Goal: Communication & Community: Answer question/provide support

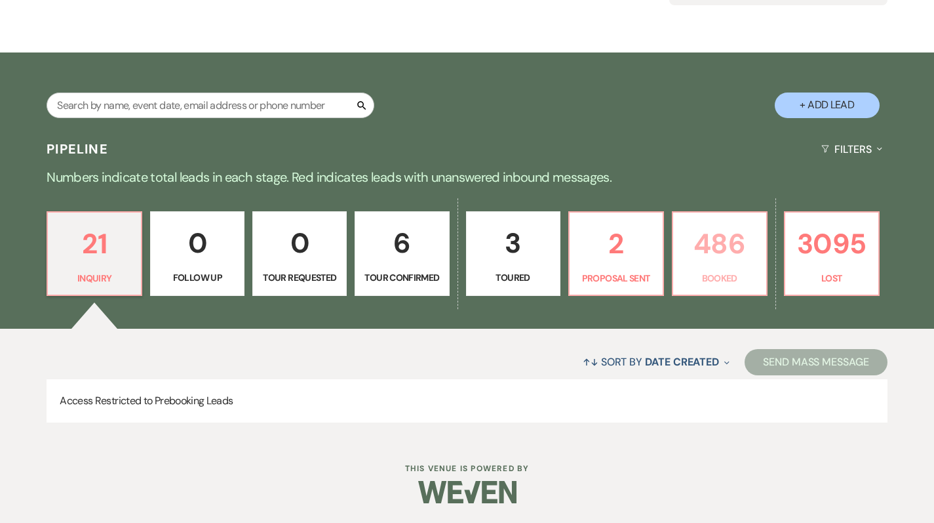
click at [727, 285] on p "Booked" at bounding box center [719, 278] width 77 height 14
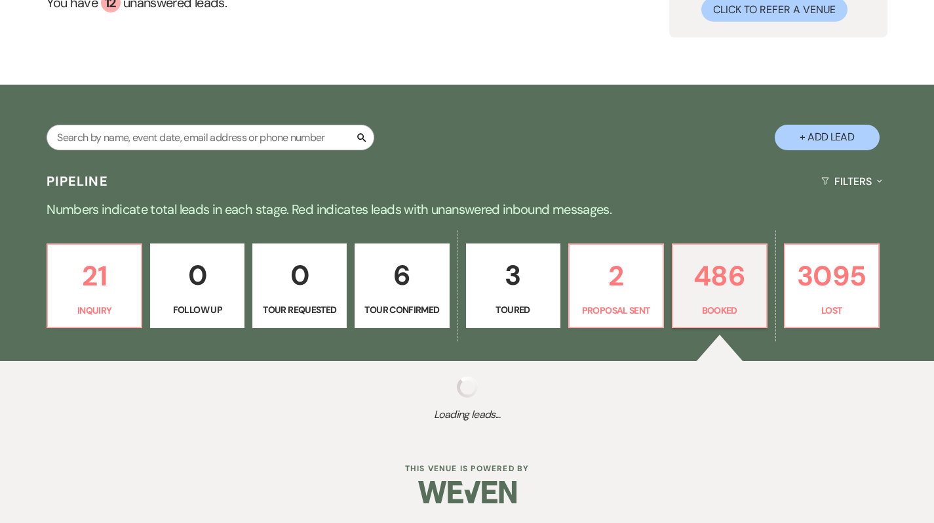
scroll to position [145, 0]
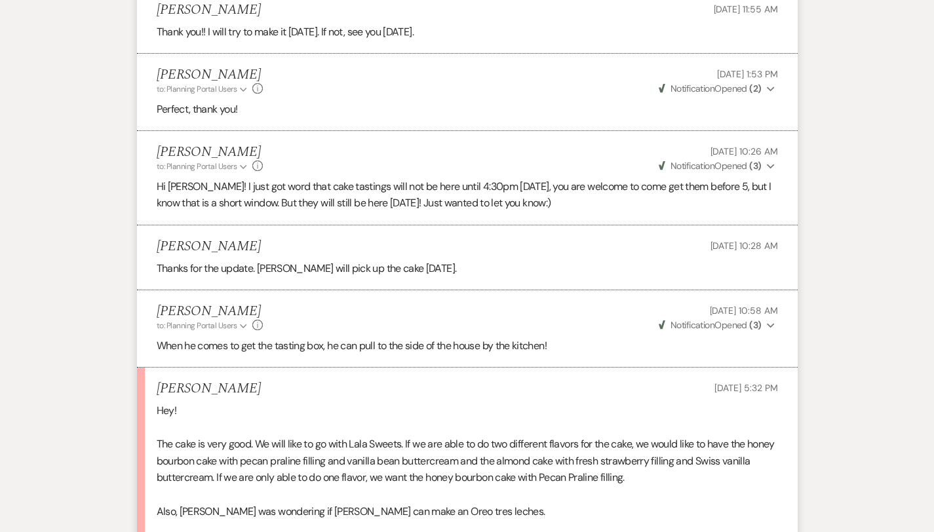
scroll to position [2848, 0]
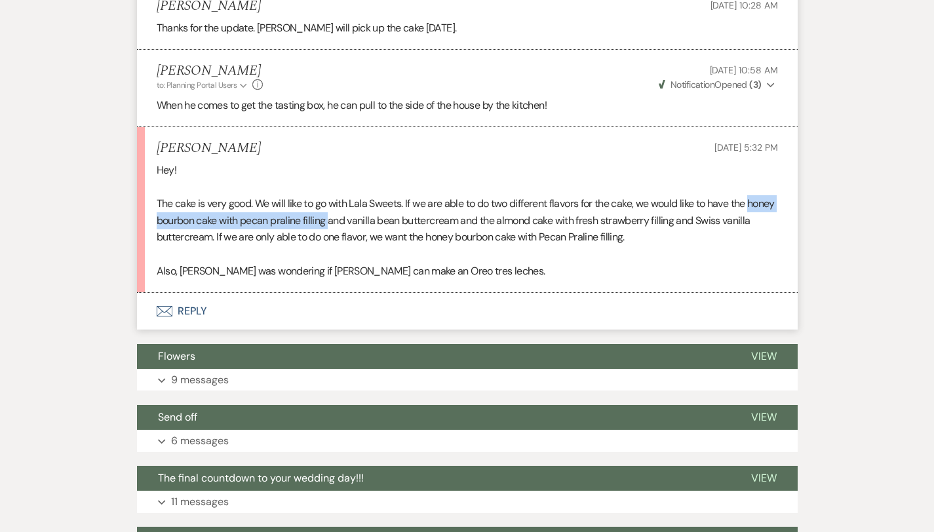
drag, startPoint x: 716, startPoint y: 172, endPoint x: 224, endPoint y: 187, distance: 492.7
click at [224, 195] on p "The cake is very good. We will like to go with Lala Sweets. If we are able to d…" at bounding box center [468, 220] width 622 height 50
copy p "honey bourbon cake with pecan praline filling"
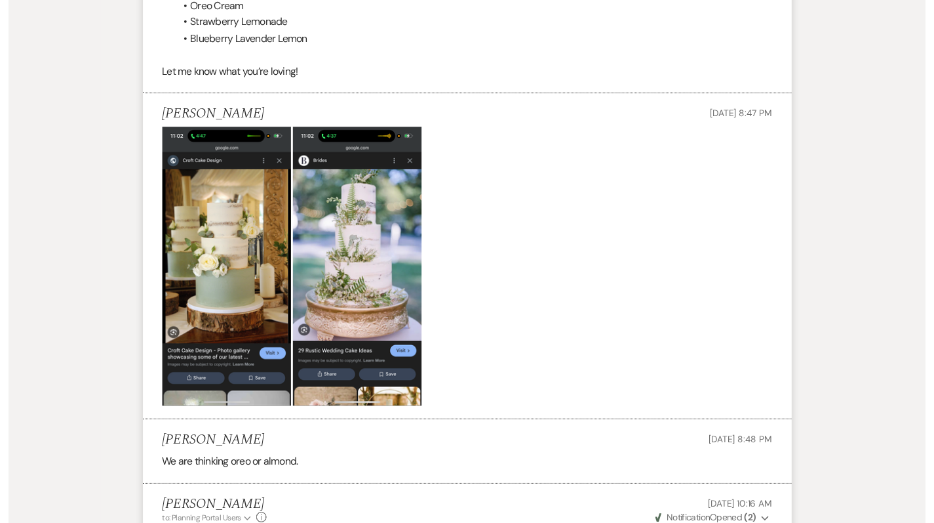
scroll to position [0, 0]
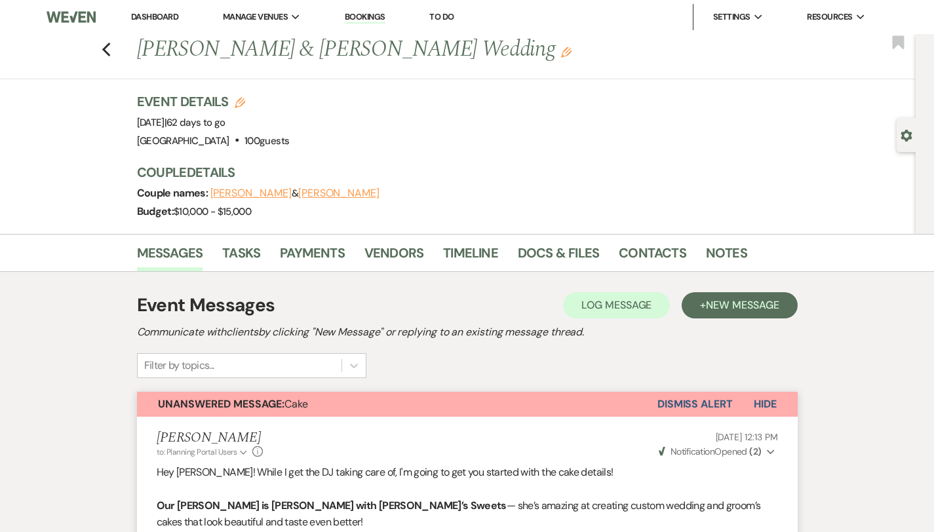
click at [169, 14] on link "Dashboard" at bounding box center [154, 16] width 47 height 11
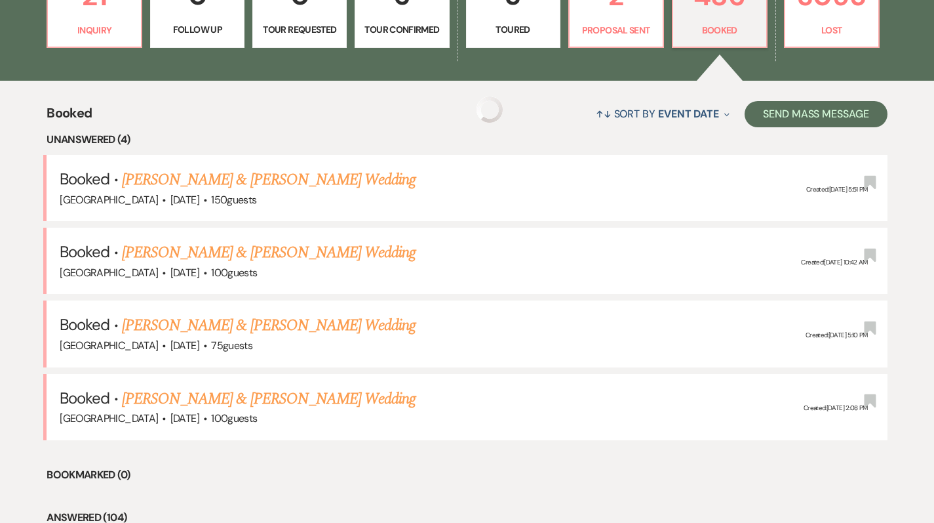
scroll to position [412, 0]
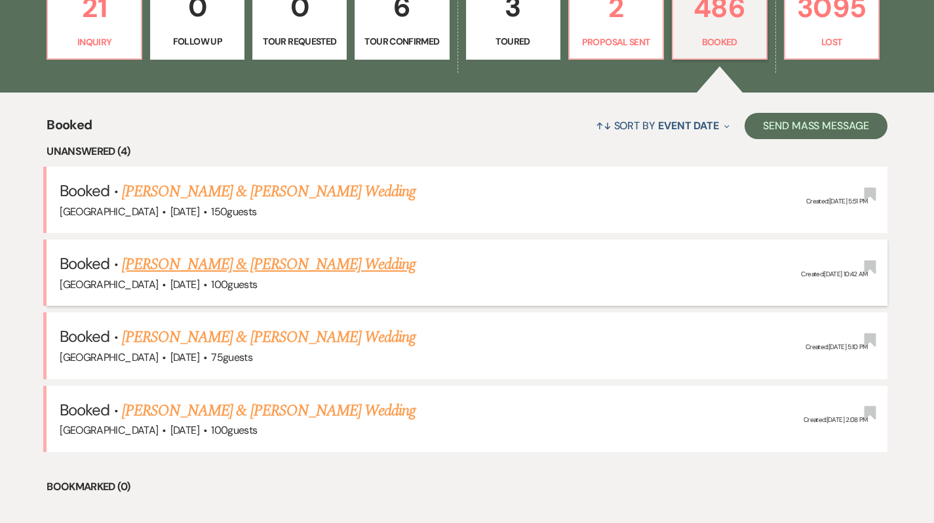
click at [271, 266] on link "[PERSON_NAME] & [PERSON_NAME] Wedding" at bounding box center [269, 264] width 294 height 24
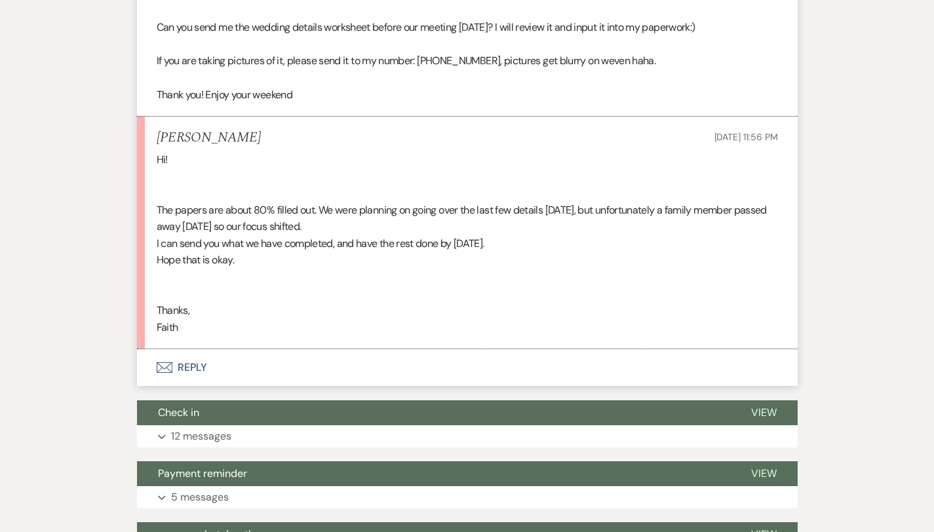
scroll to position [2215, 0]
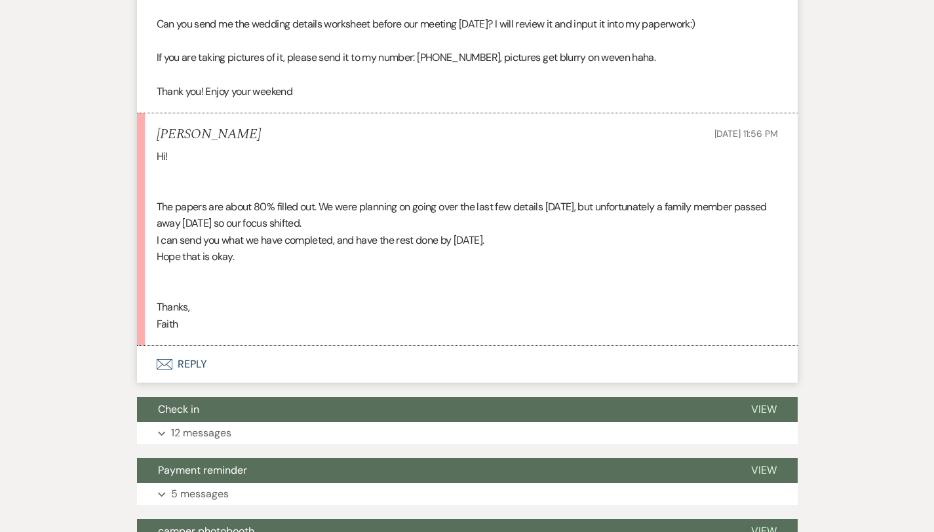
click at [137, 346] on button "Envelope Reply" at bounding box center [467, 364] width 661 height 37
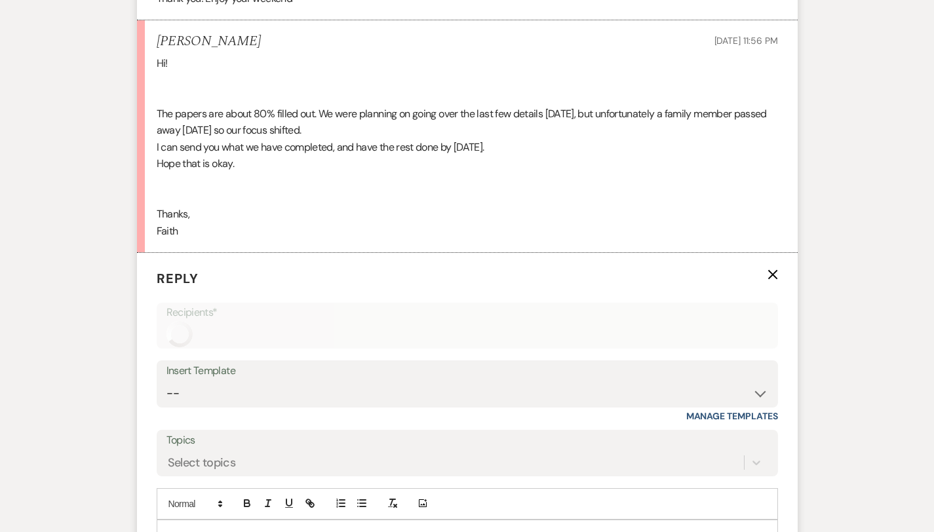
scroll to position [2307, 0]
click at [167, 522] on p at bounding box center [467, 536] width 601 height 14
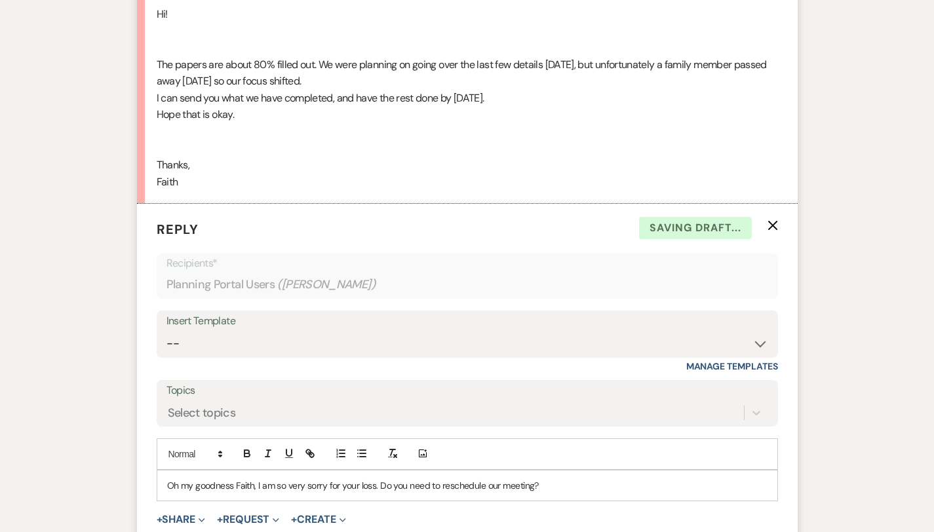
scroll to position [2359, 0]
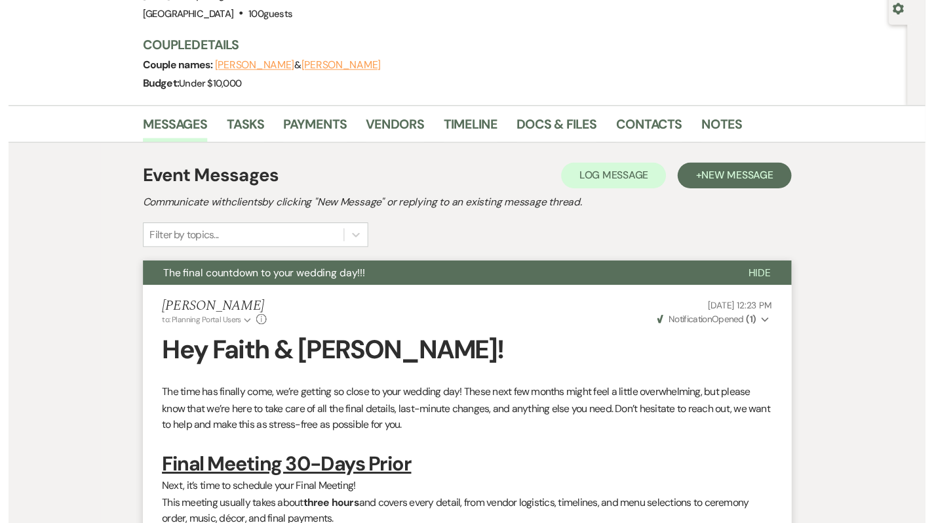
scroll to position [0, 0]
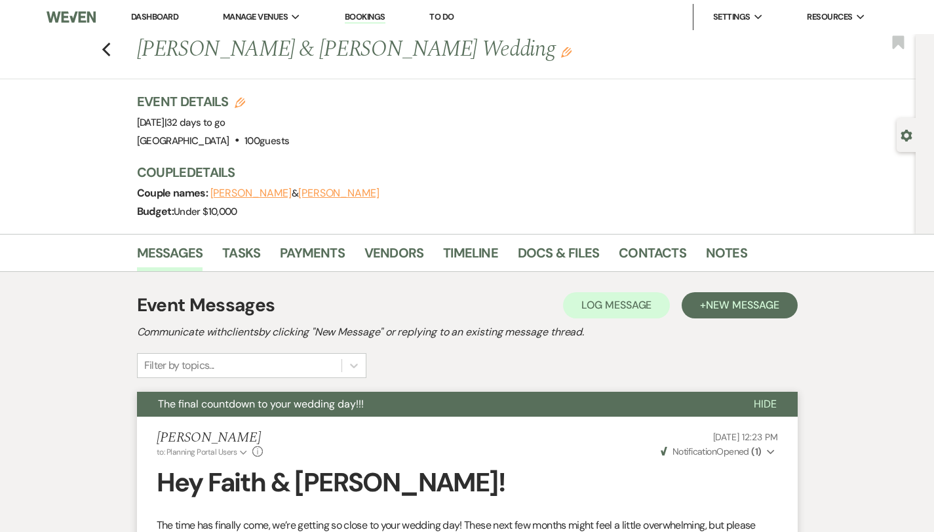
click at [163, 15] on link "Dashboard" at bounding box center [154, 16] width 47 height 11
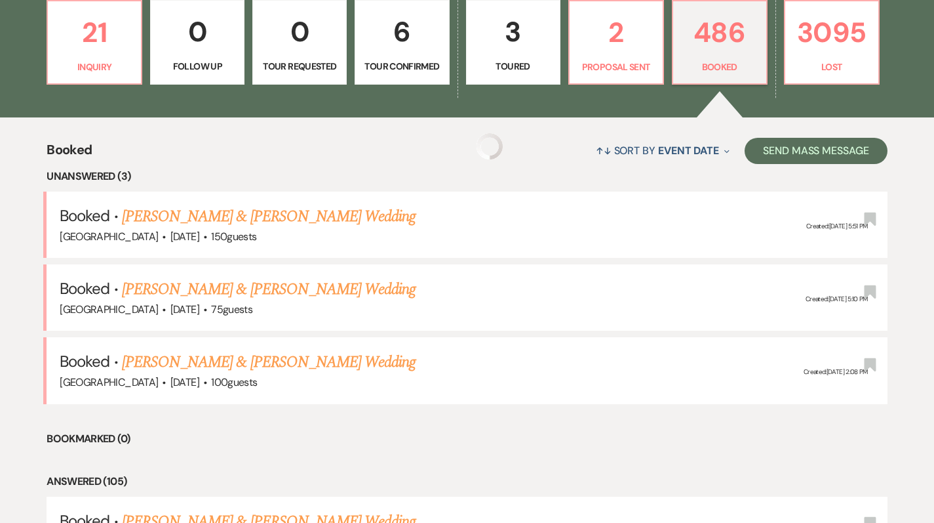
scroll to position [405, 0]
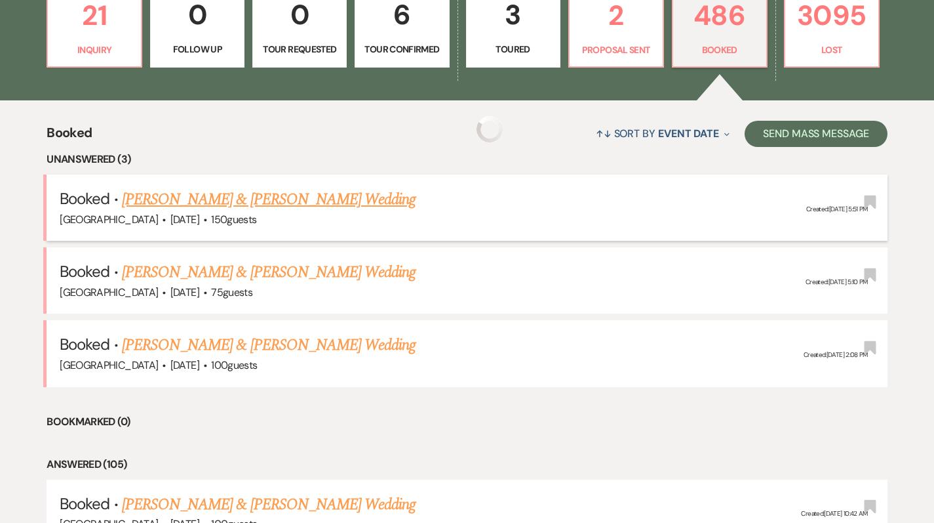
click at [282, 203] on link "[PERSON_NAME] & [PERSON_NAME] Wedding" at bounding box center [269, 200] width 294 height 24
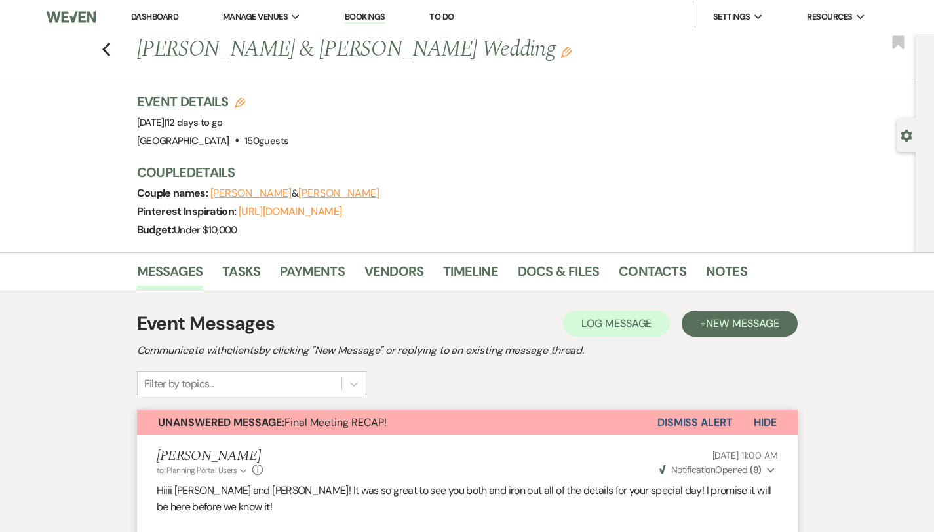
click at [733, 416] on button "Dismiss Alert" at bounding box center [695, 422] width 75 height 25
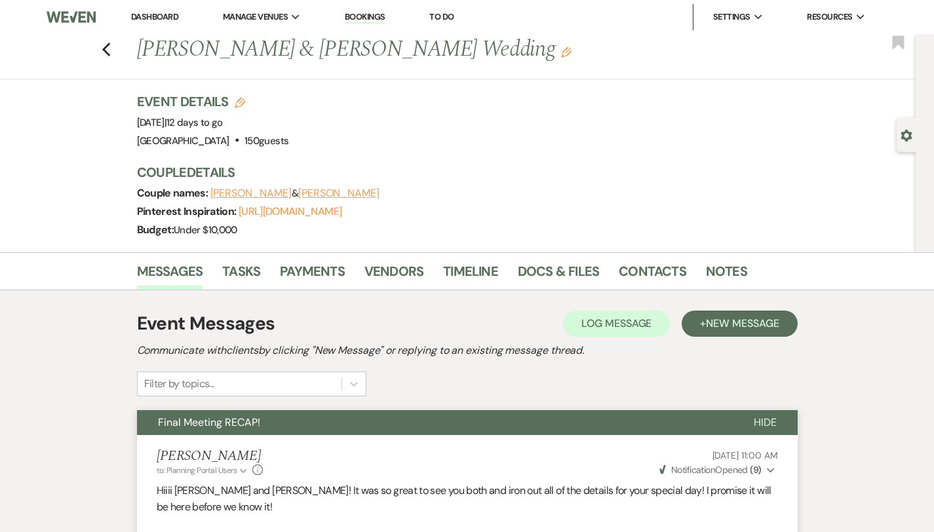
click at [165, 25] on li "Dashboard" at bounding box center [155, 17] width 60 height 26
click at [167, 23] on li "Dashboard" at bounding box center [155, 17] width 60 height 26
click at [167, 18] on link "Dashboard" at bounding box center [154, 16] width 47 height 11
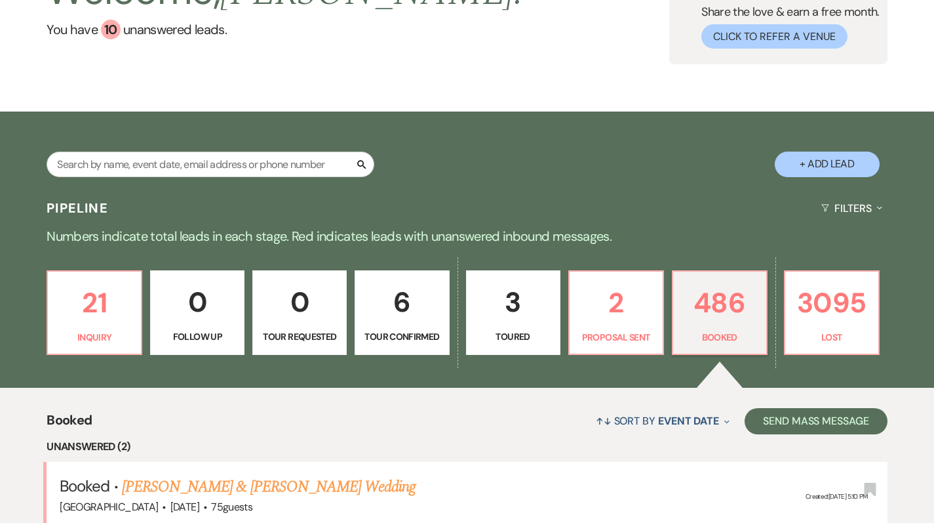
scroll to position [79, 0]
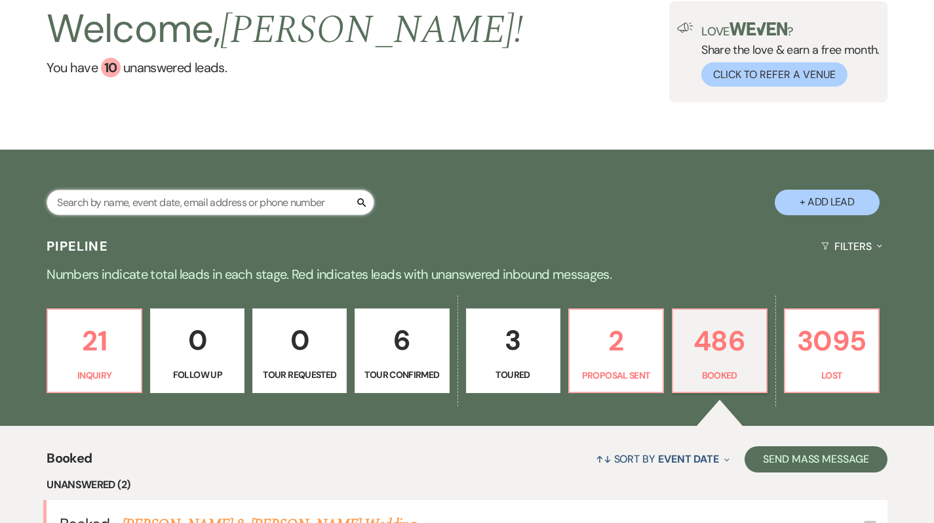
click at [275, 207] on input "text" at bounding box center [211, 202] width 328 height 26
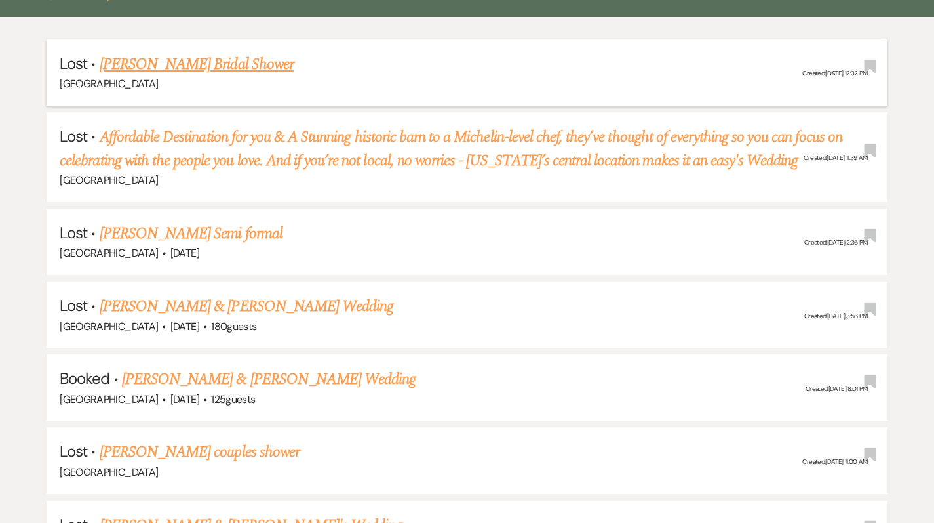
scroll to position [323, 0]
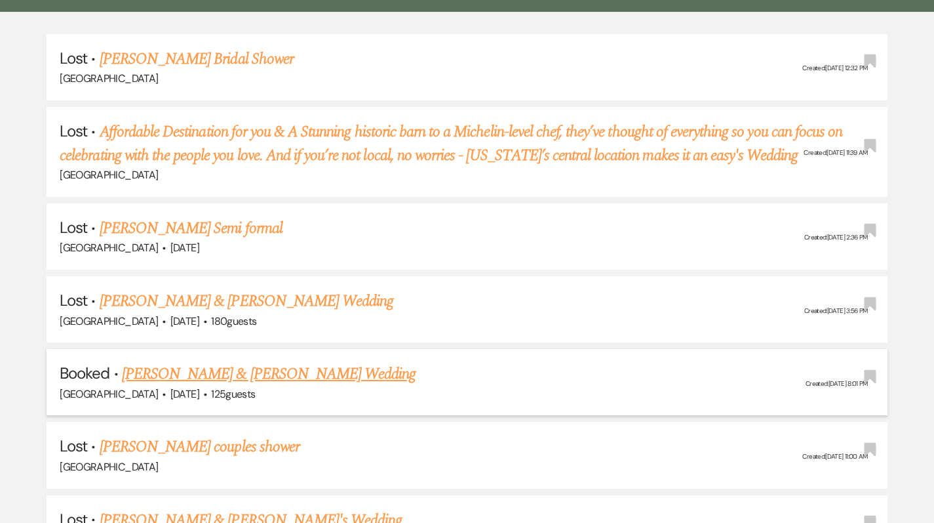
type input "lev"
click at [208, 372] on link "[PERSON_NAME] & [PERSON_NAME] Wedding" at bounding box center [269, 374] width 294 height 24
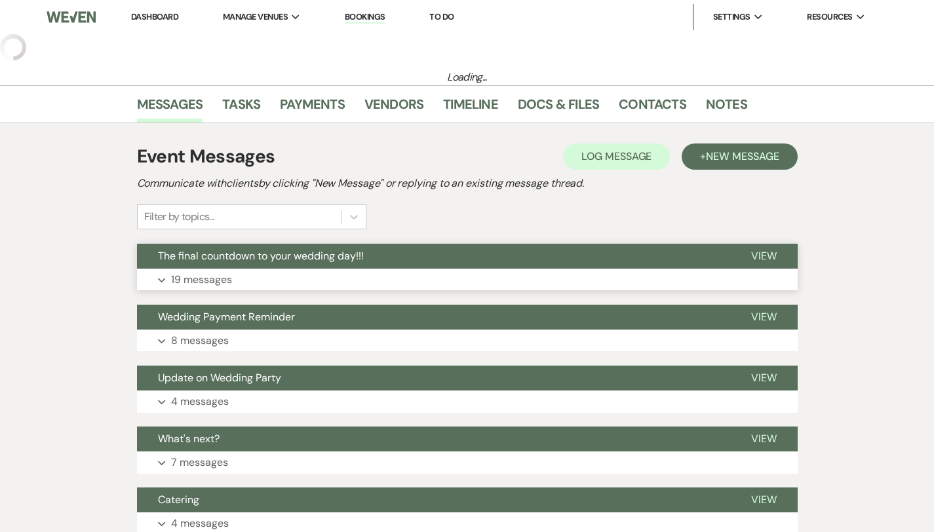
click at [199, 276] on button "Expand 19 messages" at bounding box center [467, 280] width 661 height 22
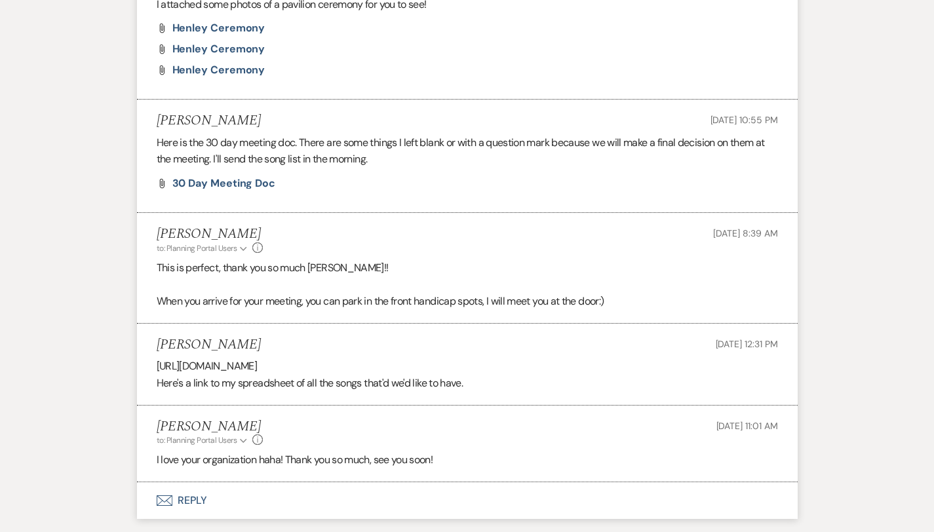
scroll to position [2588, 0]
click at [151, 489] on button "Envelope Reply" at bounding box center [467, 502] width 661 height 37
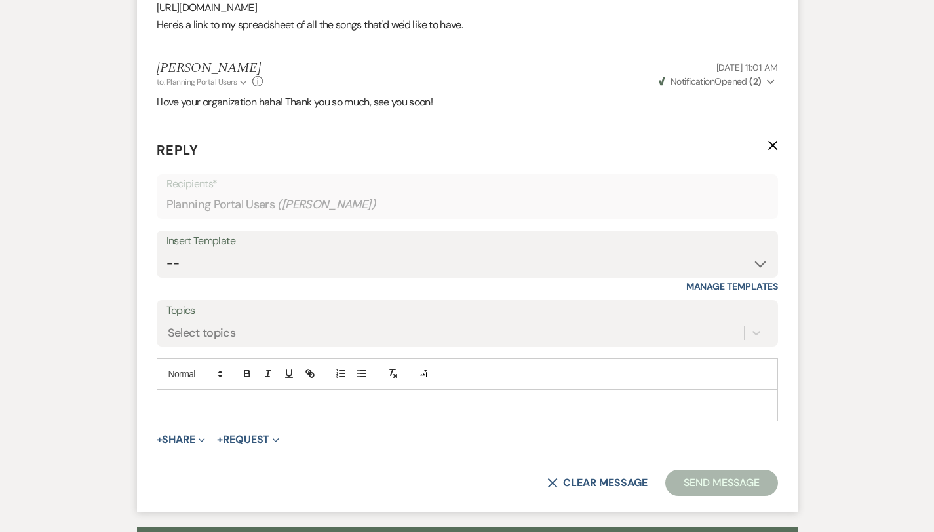
scroll to position [3115, 0]
click at [239, 412] on form "Reply X Recipients* Planning Portal Users ( Dominique Roubique ) Insert Templat…" at bounding box center [467, 318] width 661 height 388
click at [236, 398] on p at bounding box center [467, 405] width 601 height 14
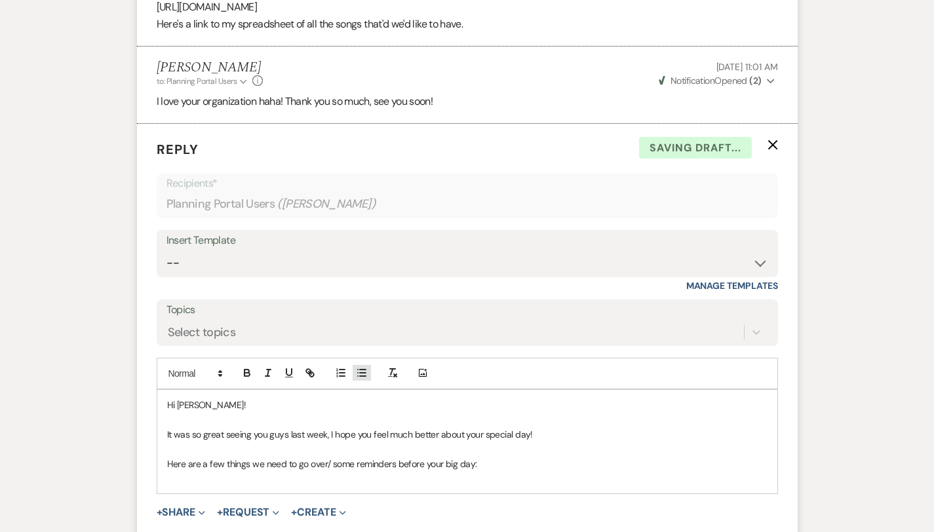
click at [360, 376] on line "button" at bounding box center [363, 376] width 6 height 0
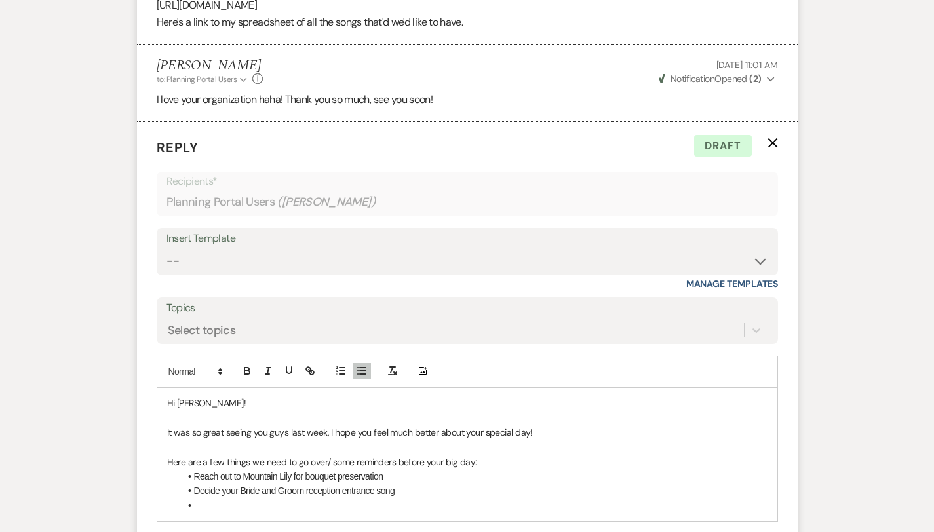
scroll to position [3118, 0]
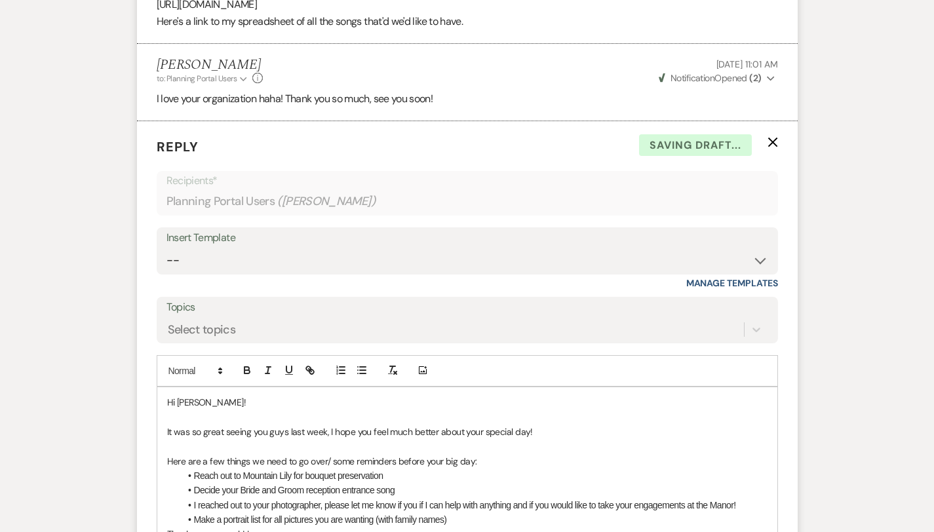
click at [418, 513] on li "Make a portrait list for all pictures you are wanting (with family names)" at bounding box center [474, 520] width 588 height 14
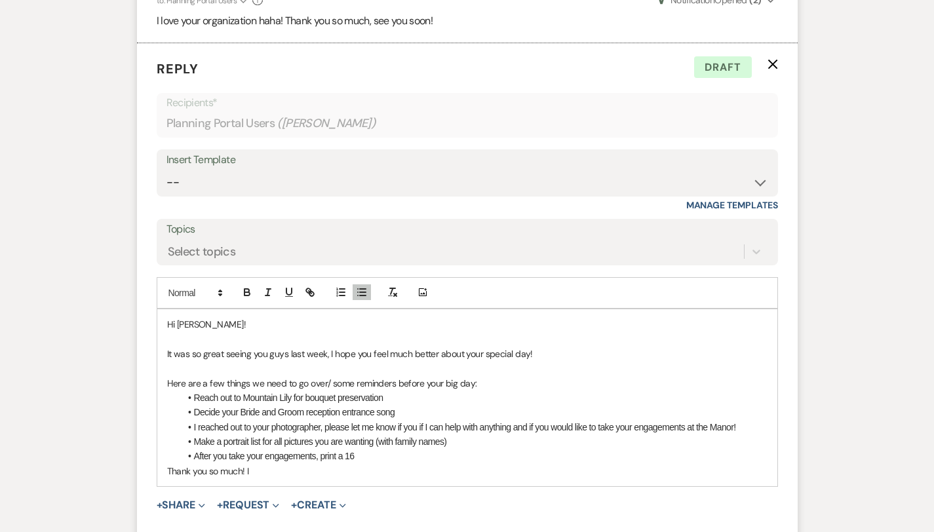
scroll to position [3210, 0]
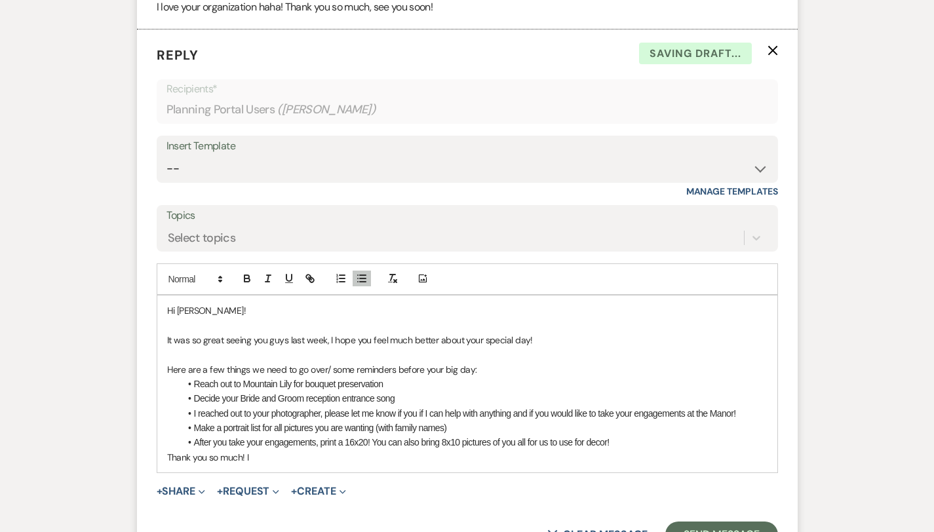
click at [420, 450] on p "Thank you so much! I" at bounding box center [467, 457] width 601 height 14
click at [421, 435] on li "After you take your engagements, print a 16x20! You can also bring 8x10 picture…" at bounding box center [474, 442] width 588 height 14
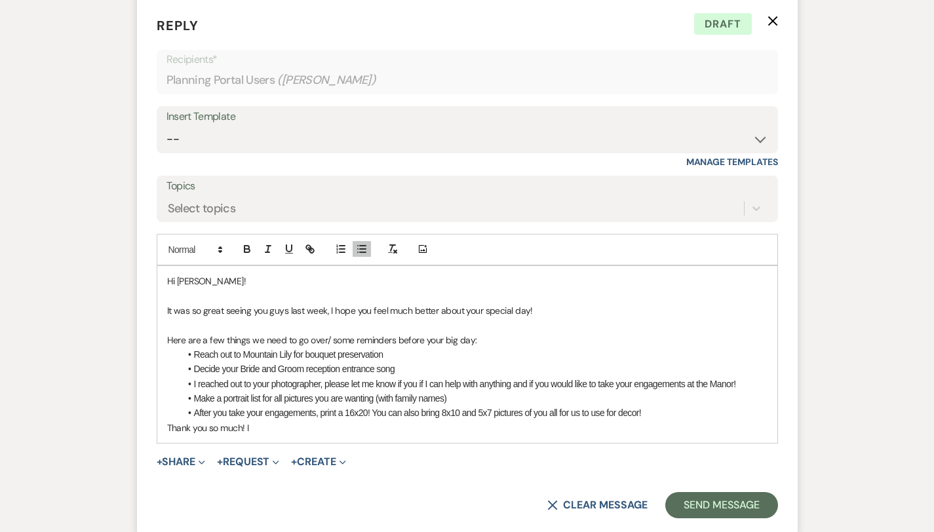
scroll to position [3244, 0]
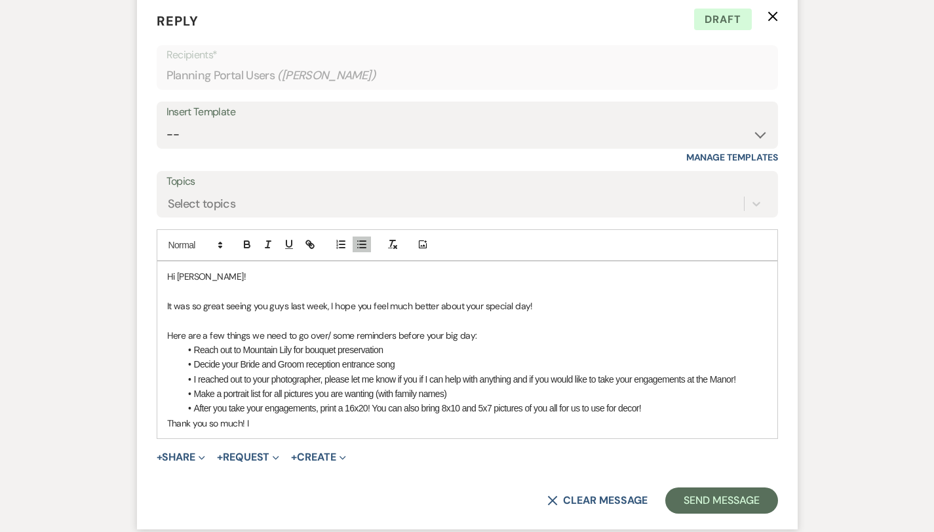
click at [303, 416] on p "Thank you so much! I" at bounding box center [467, 423] width 601 height 14
click at [663, 401] on li "After you take your engagements, print a 16x20! You can also bring 8x10 and 5x7…" at bounding box center [474, 408] width 588 height 14
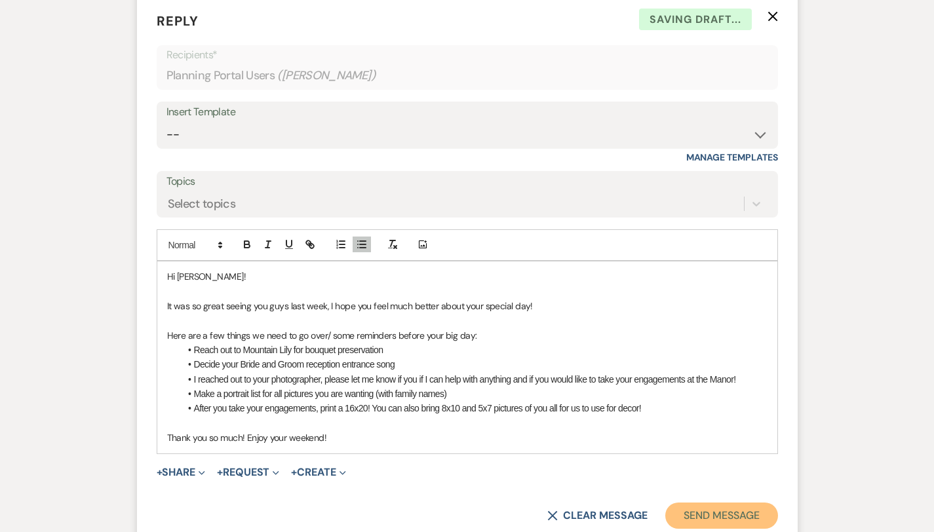
click at [756, 505] on button "Send Message" at bounding box center [722, 516] width 112 height 26
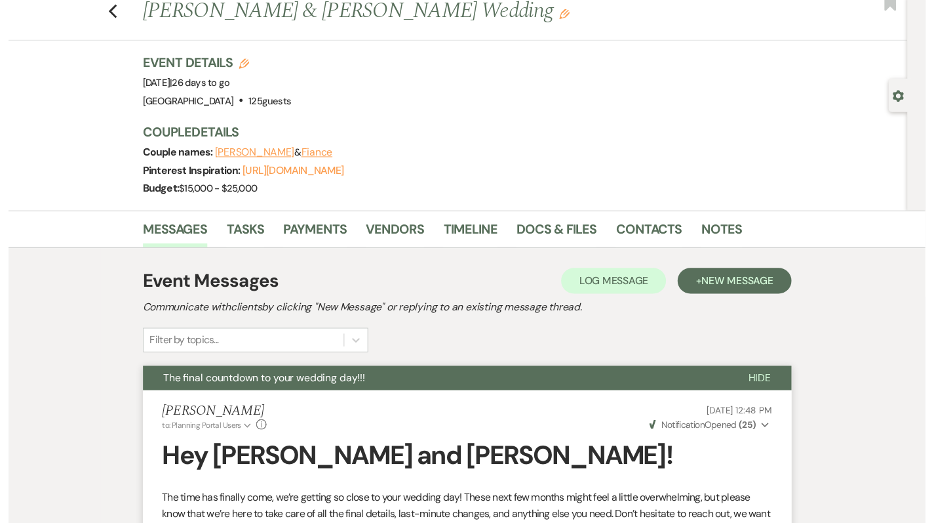
scroll to position [0, 0]
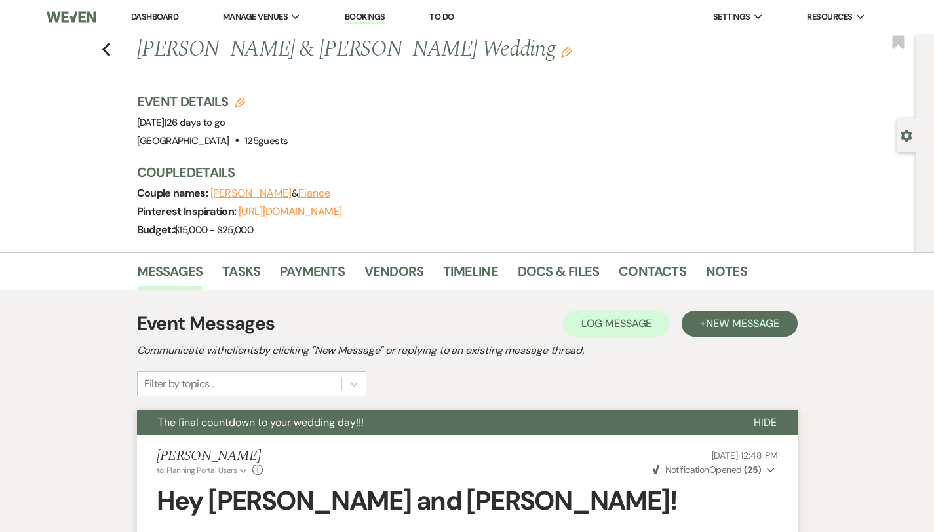
click at [140, 18] on link "Dashboard" at bounding box center [154, 16] width 47 height 11
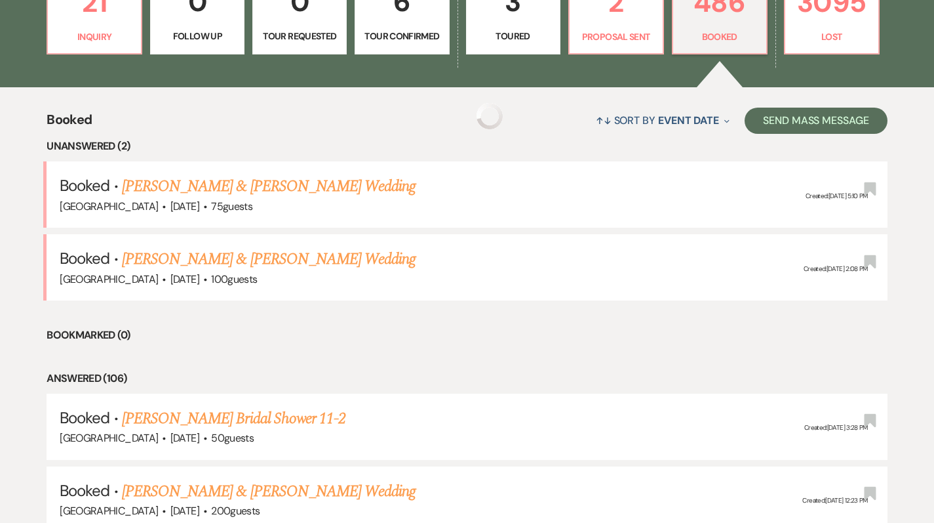
scroll to position [436, 0]
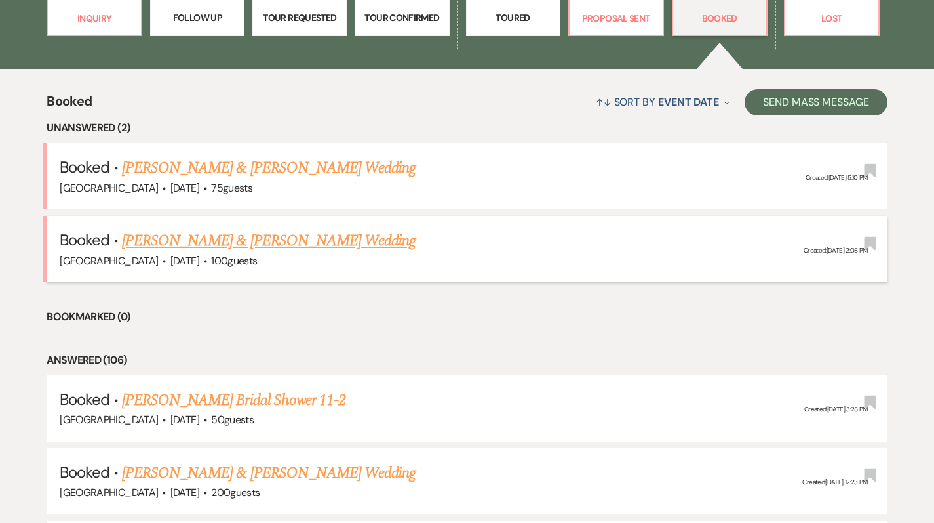
click at [213, 230] on link "[PERSON_NAME] & [PERSON_NAME] Wedding" at bounding box center [269, 241] width 294 height 24
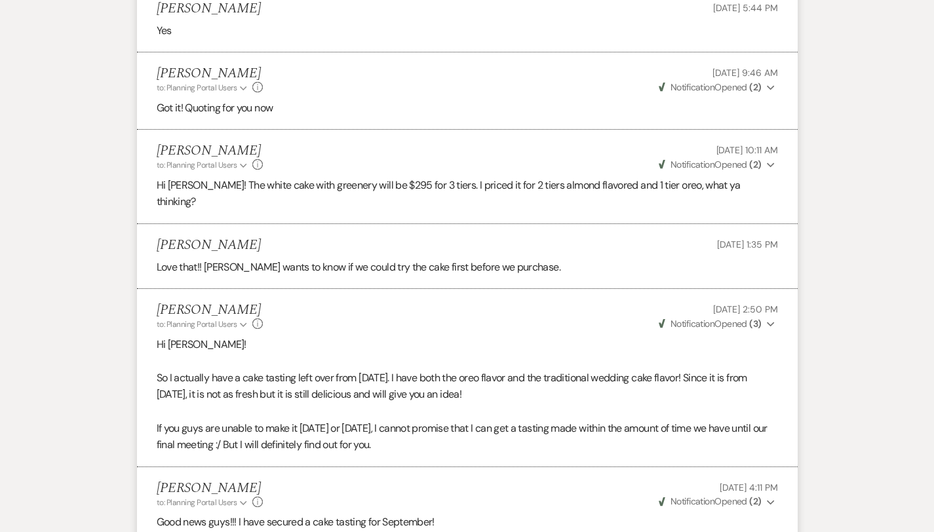
scroll to position [1477, 0]
